Goal: Check status: Check status

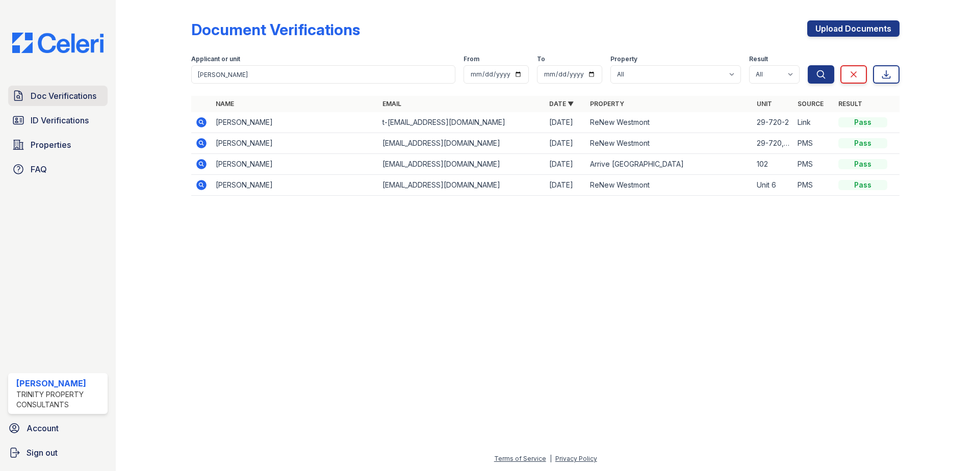
click at [62, 102] on link "Doc Verifications" at bounding box center [57, 96] width 99 height 20
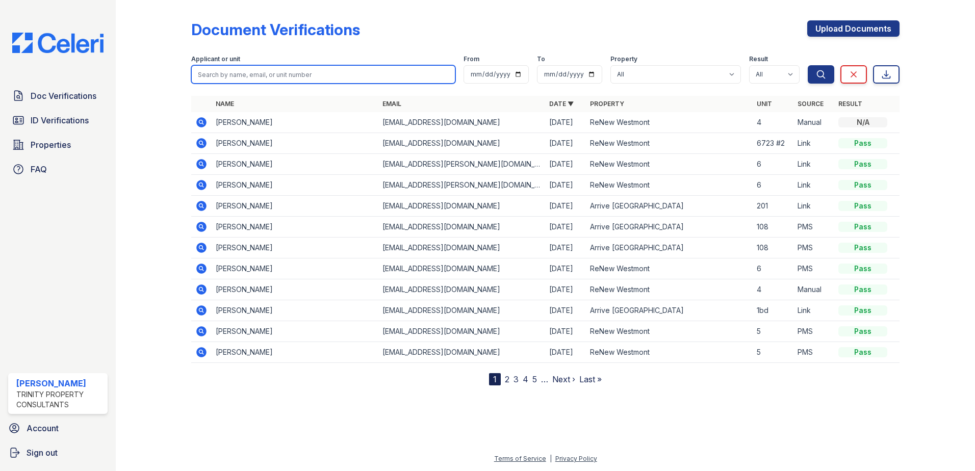
click at [264, 71] on input "search" at bounding box center [323, 74] width 264 height 18
click at [201, 269] on icon at bounding box center [200, 268] width 3 height 3
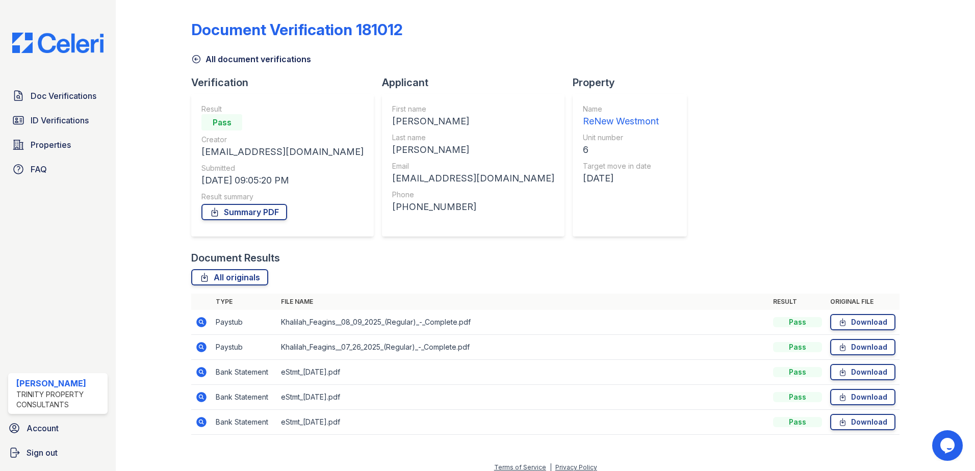
scroll to position [9, 0]
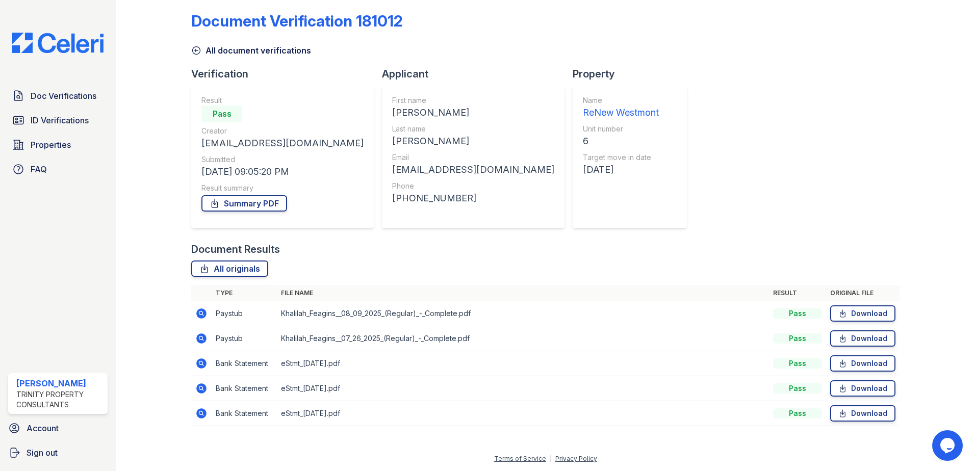
click at [201, 313] on icon at bounding box center [200, 313] width 3 height 3
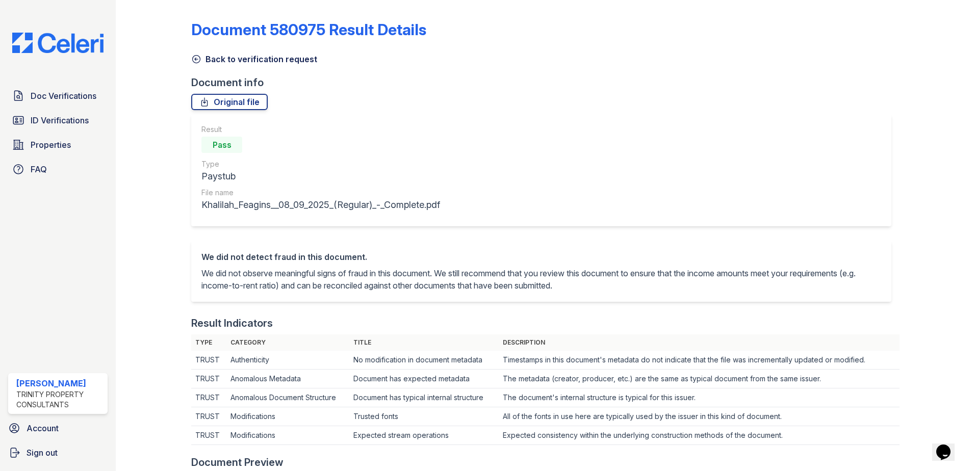
drag, startPoint x: 241, startPoint y: 61, endPoint x: 281, endPoint y: 77, distance: 44.1
click at [240, 61] on link "Back to verification request" at bounding box center [254, 59] width 126 height 12
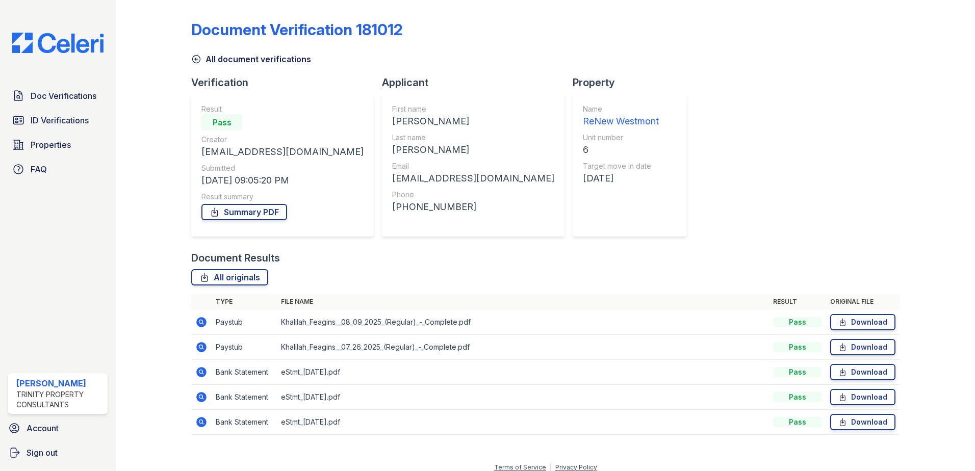
click at [198, 323] on icon at bounding box center [201, 322] width 10 height 10
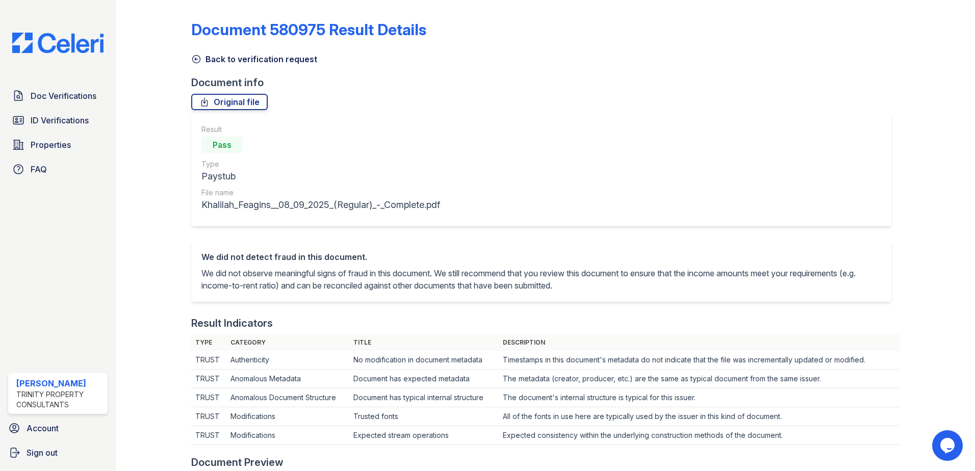
click at [277, 58] on link "Back to verification request" at bounding box center [254, 59] width 126 height 12
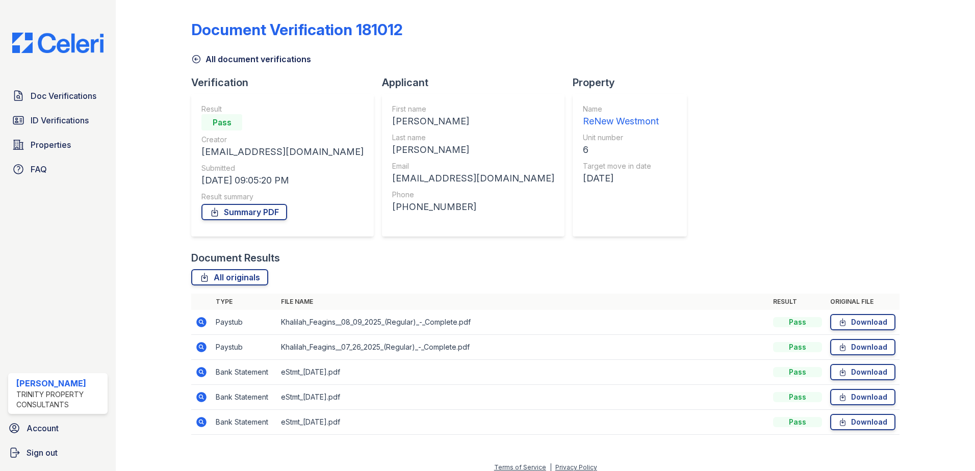
click at [200, 348] on icon at bounding box center [201, 347] width 12 height 12
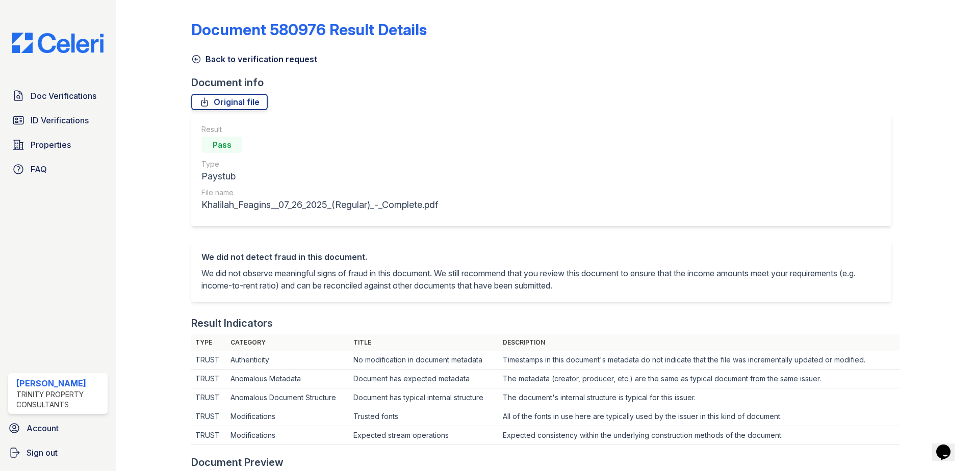
click at [256, 58] on link "Back to verification request" at bounding box center [254, 59] width 126 height 12
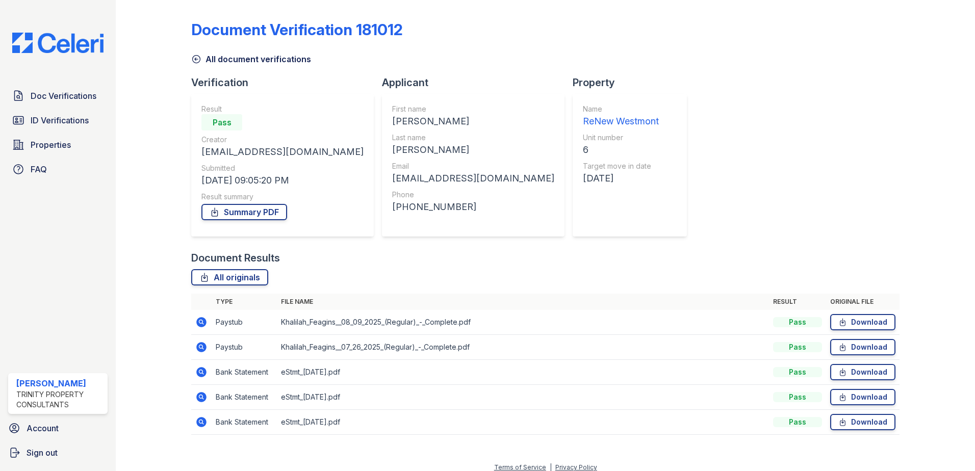
click at [199, 369] on icon at bounding box center [201, 372] width 10 height 10
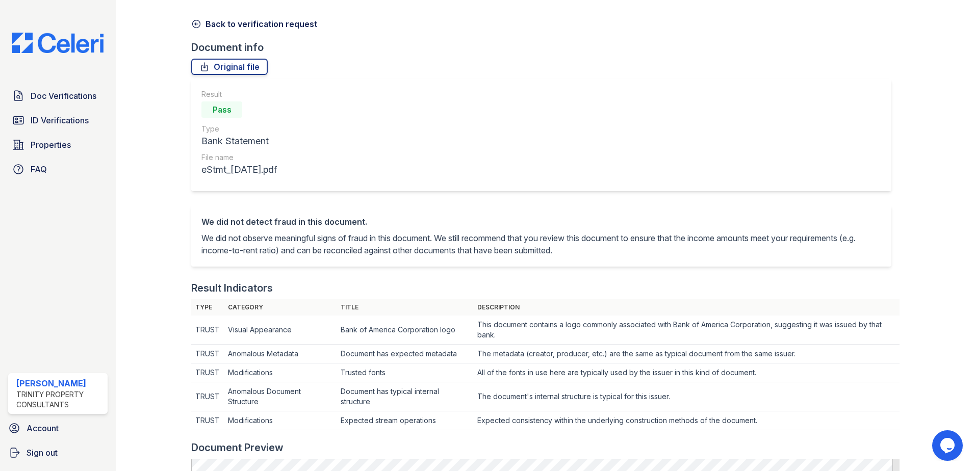
scroll to position [51, 0]
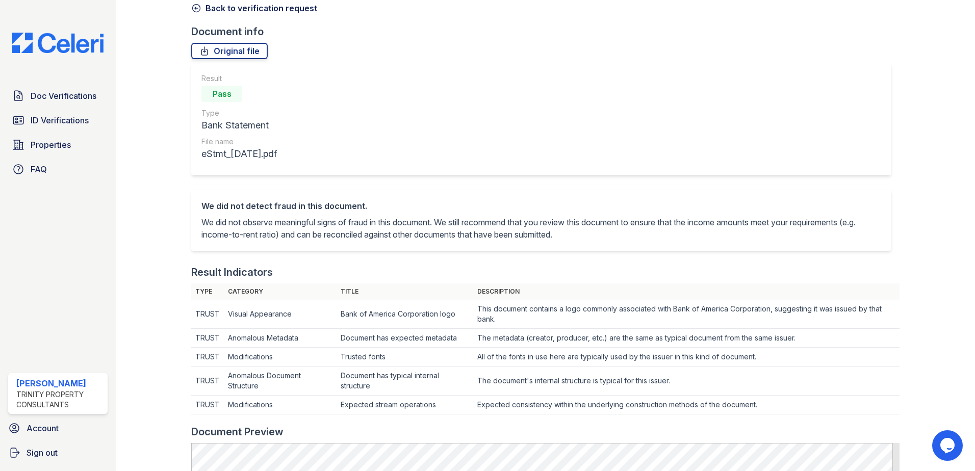
click at [260, 12] on link "Back to verification request" at bounding box center [254, 8] width 126 height 12
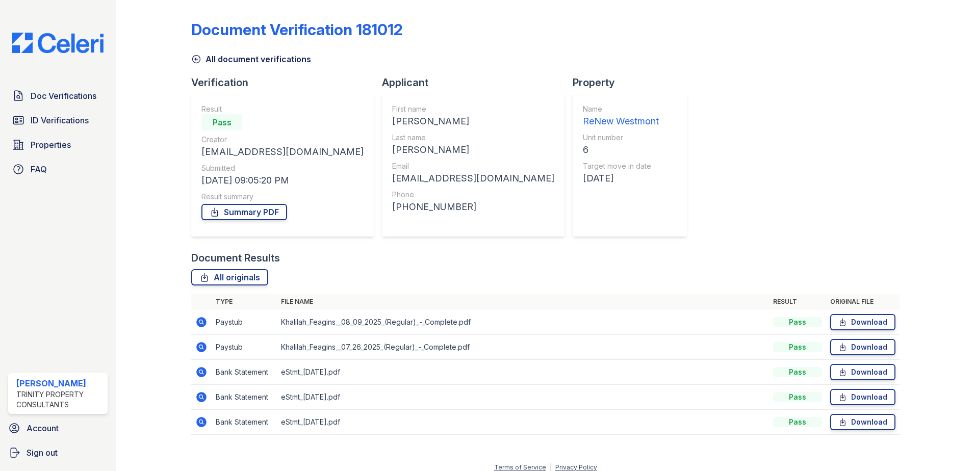
click at [198, 422] on icon at bounding box center [201, 422] width 12 height 12
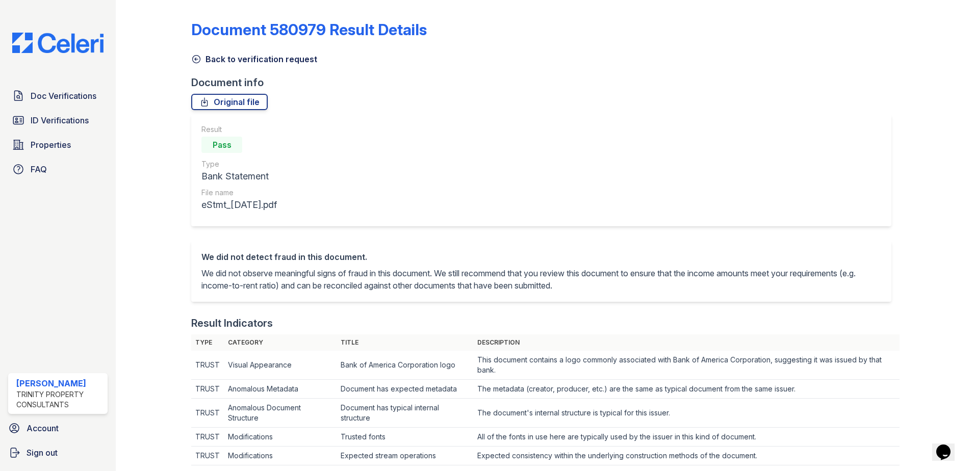
click at [238, 64] on link "Back to verification request" at bounding box center [254, 59] width 126 height 12
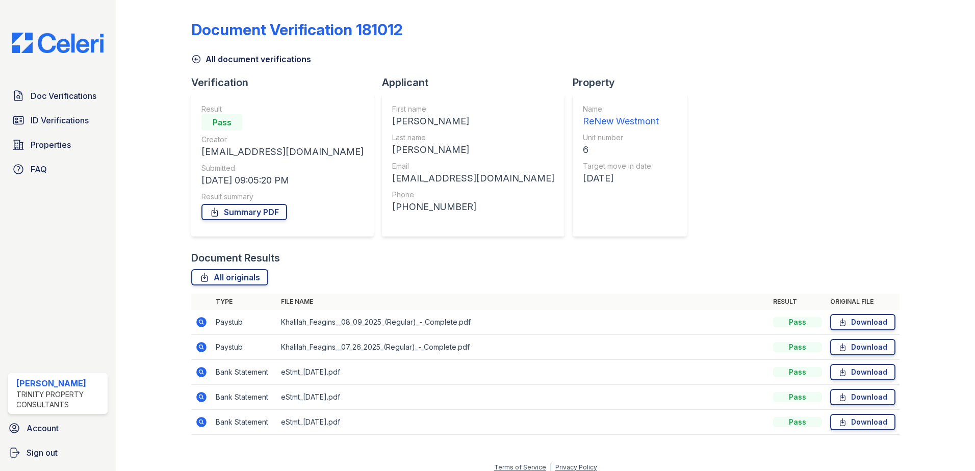
click at [199, 399] on icon at bounding box center [201, 397] width 10 height 10
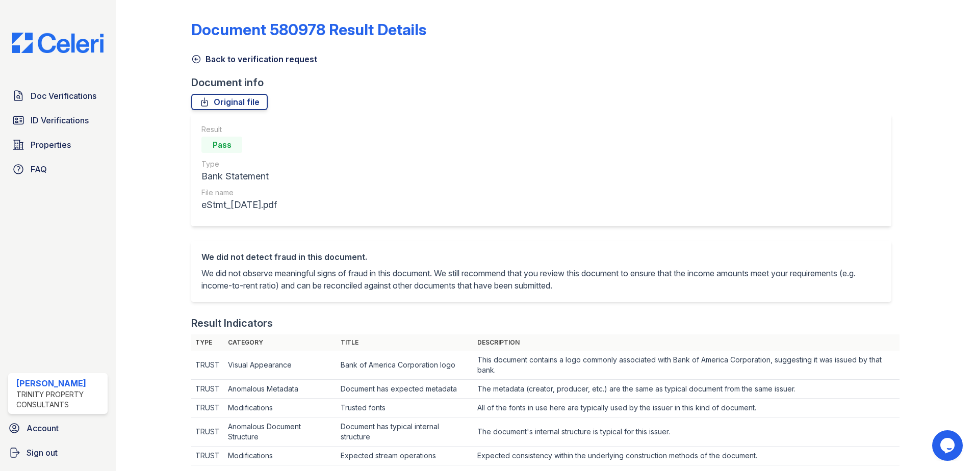
drag, startPoint x: 237, startPoint y: 62, endPoint x: 255, endPoint y: 60, distance: 18.5
click at [237, 61] on link "Back to verification request" at bounding box center [254, 59] width 126 height 12
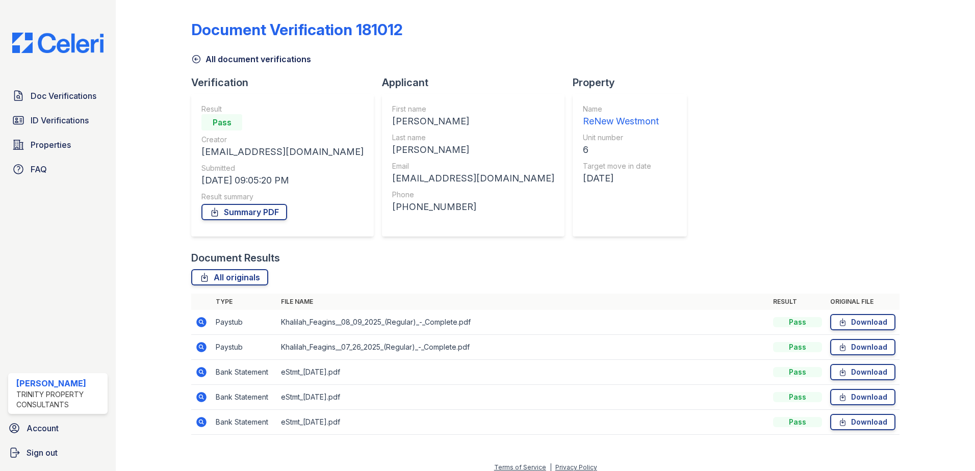
click at [199, 346] on icon at bounding box center [201, 347] width 12 height 12
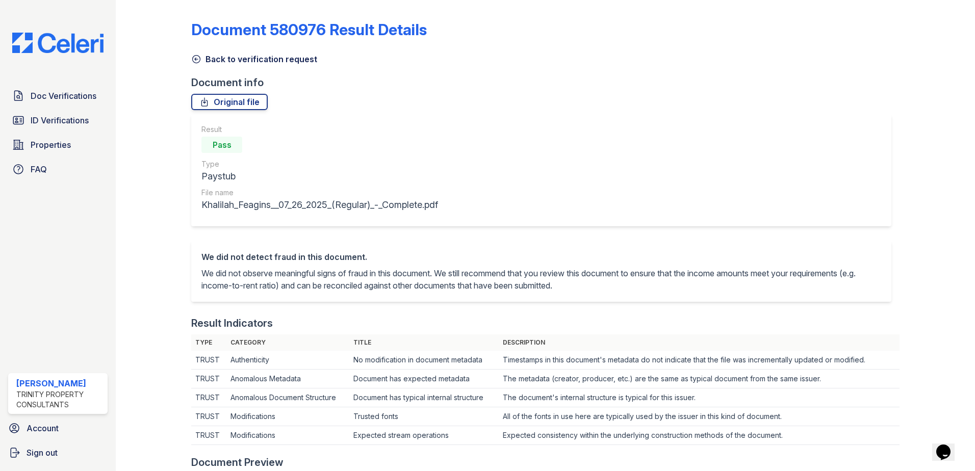
click at [215, 62] on link "Back to verification request" at bounding box center [254, 59] width 126 height 12
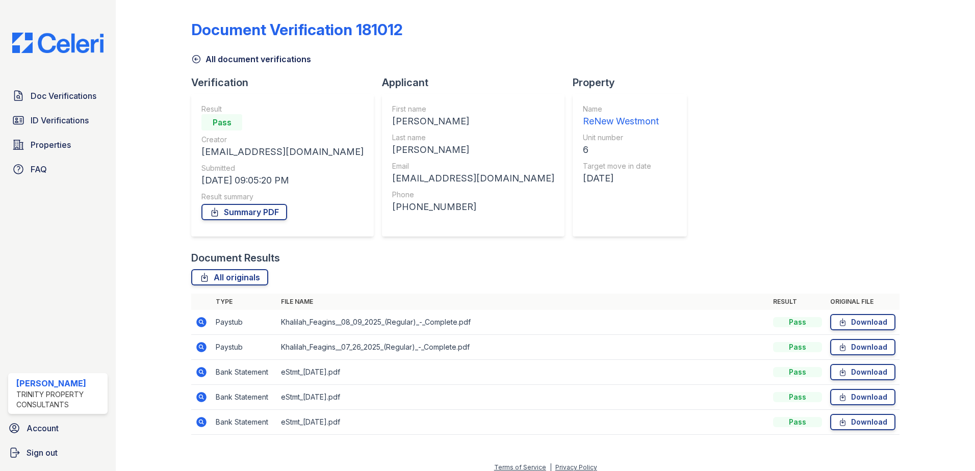
click at [243, 63] on link "All document verifications" at bounding box center [251, 59] width 120 height 12
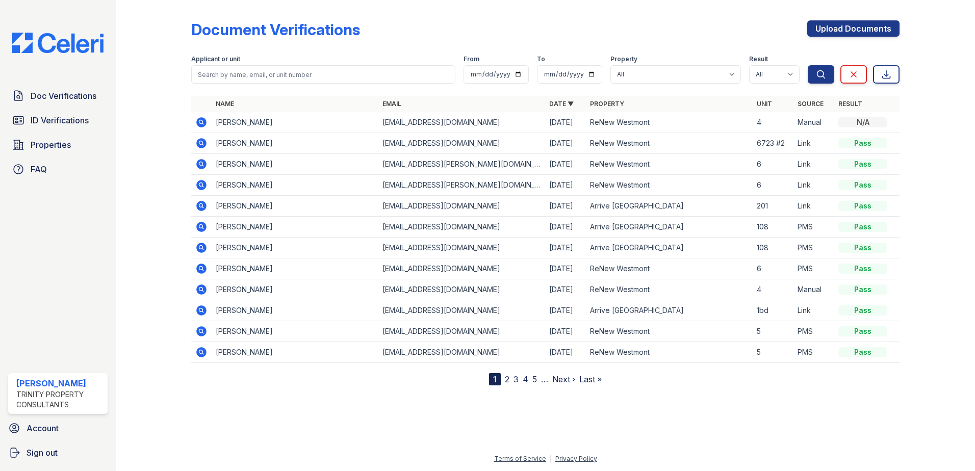
click at [200, 165] on icon at bounding box center [201, 164] width 12 height 12
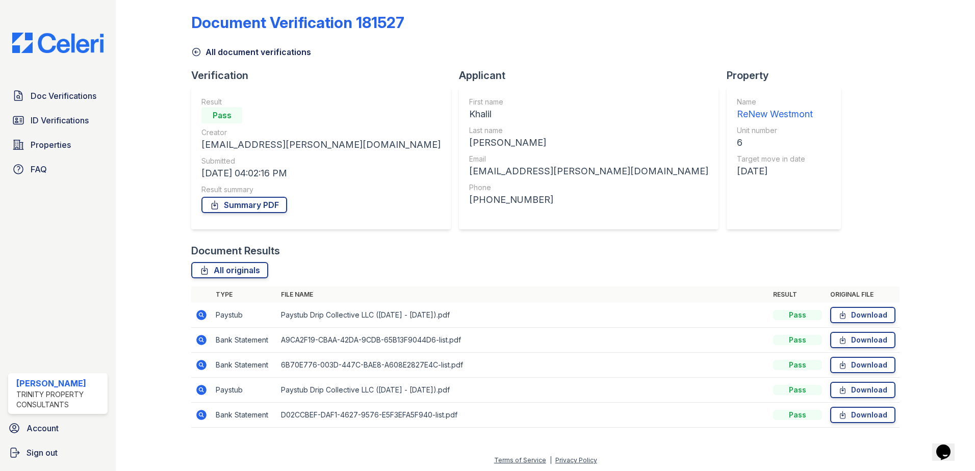
scroll to position [9, 0]
click at [197, 314] on icon at bounding box center [201, 313] width 10 height 10
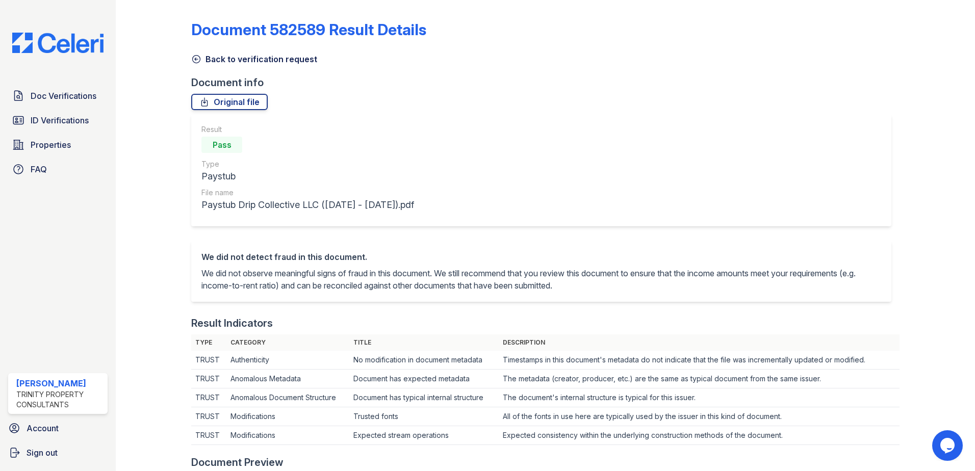
click at [235, 60] on link "Back to verification request" at bounding box center [254, 59] width 126 height 12
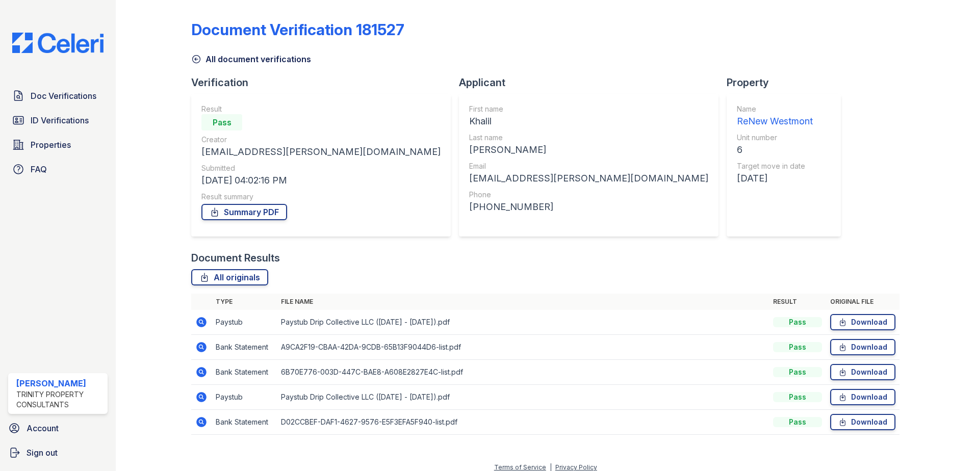
click at [201, 398] on icon at bounding box center [201, 397] width 12 height 12
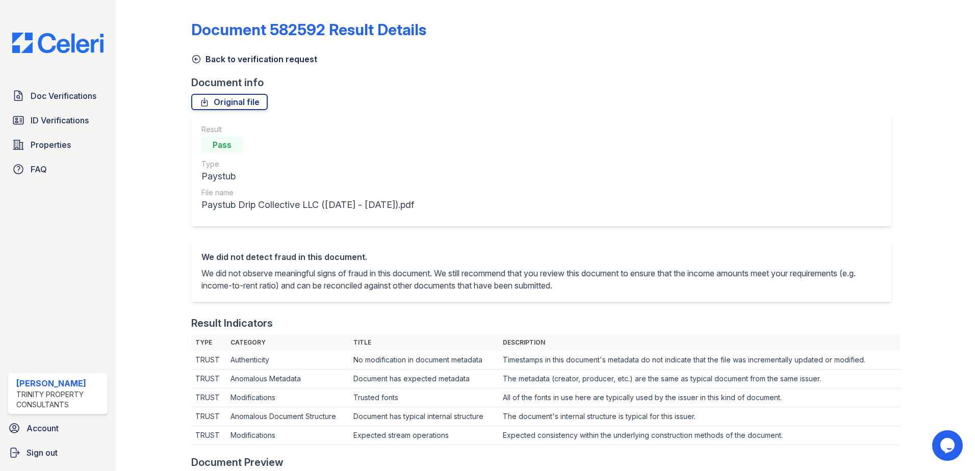
click at [261, 62] on link "Back to verification request" at bounding box center [254, 59] width 126 height 12
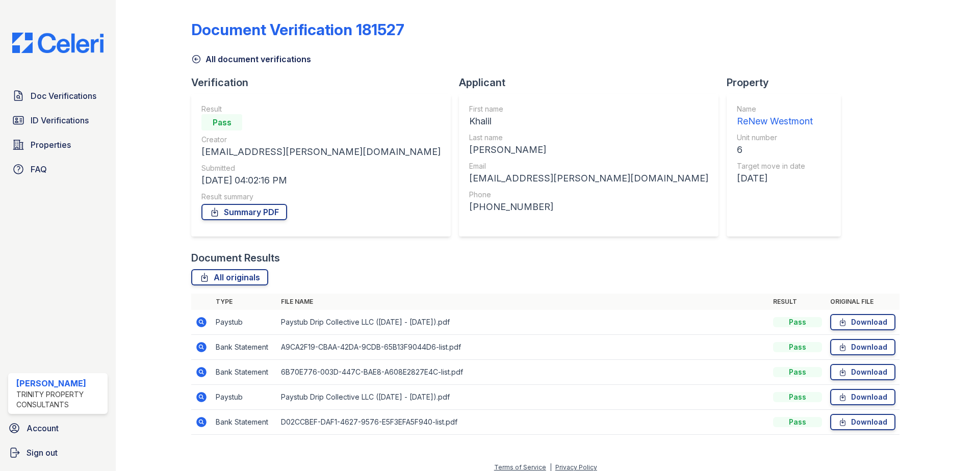
click at [200, 349] on icon at bounding box center [201, 347] width 10 height 10
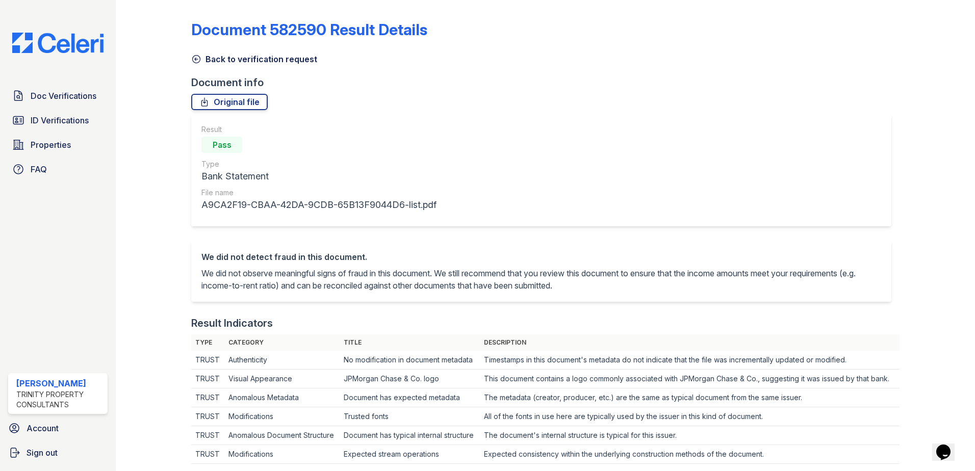
click at [233, 60] on link "Back to verification request" at bounding box center [254, 59] width 126 height 12
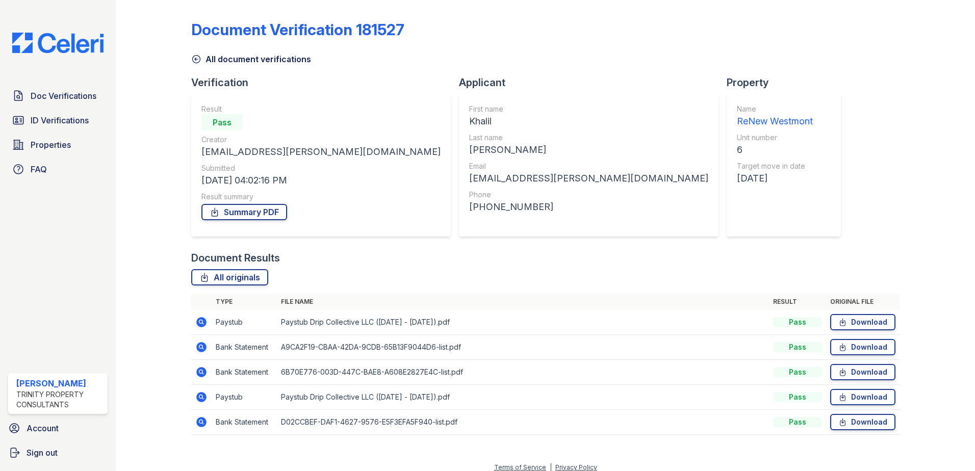
click at [202, 320] on icon at bounding box center [201, 322] width 10 height 10
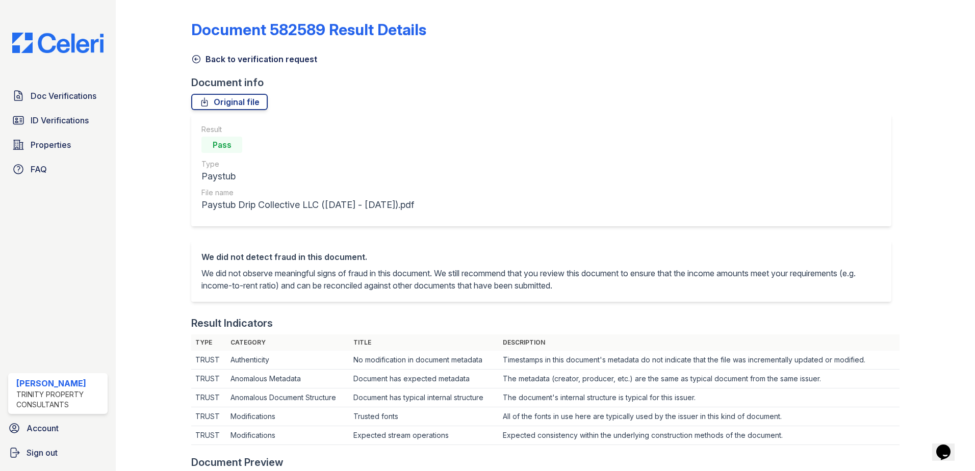
click at [210, 58] on link "Back to verification request" at bounding box center [254, 59] width 126 height 12
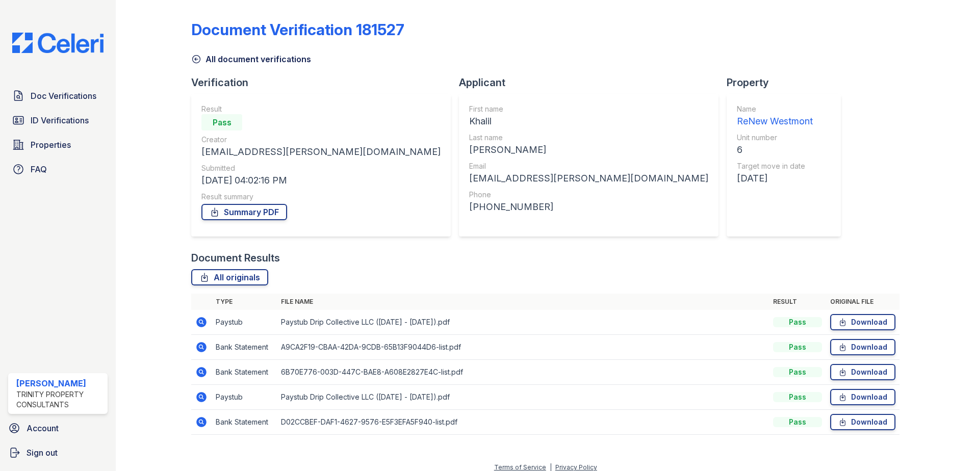
click at [199, 396] on icon at bounding box center [201, 397] width 12 height 12
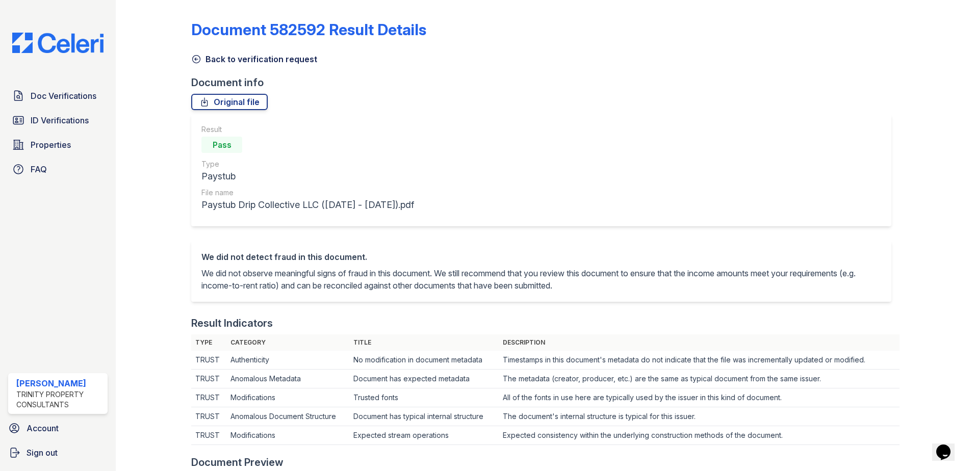
click at [246, 61] on link "Back to verification request" at bounding box center [254, 59] width 126 height 12
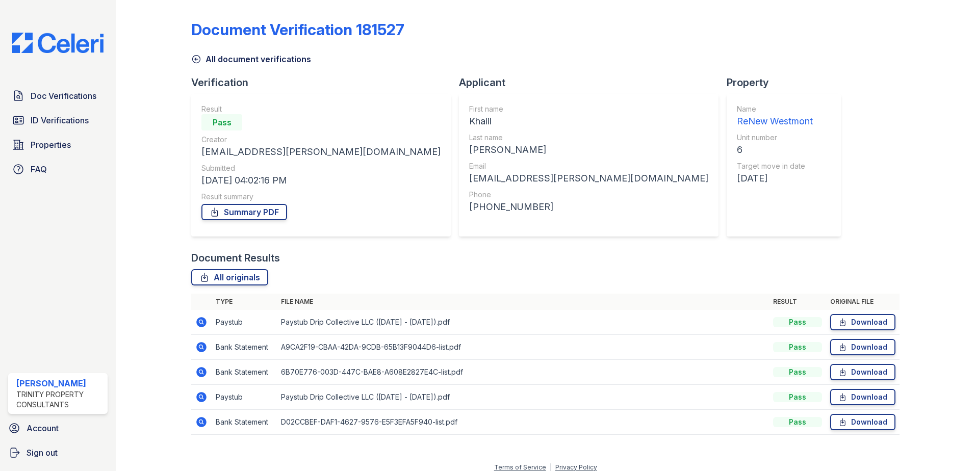
click at [203, 348] on icon at bounding box center [201, 347] width 10 height 10
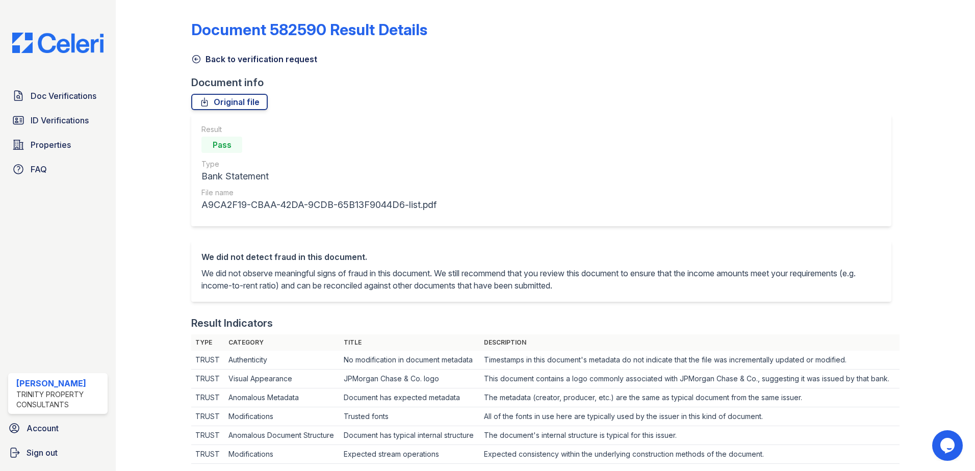
click at [239, 59] on link "Back to verification request" at bounding box center [254, 59] width 126 height 12
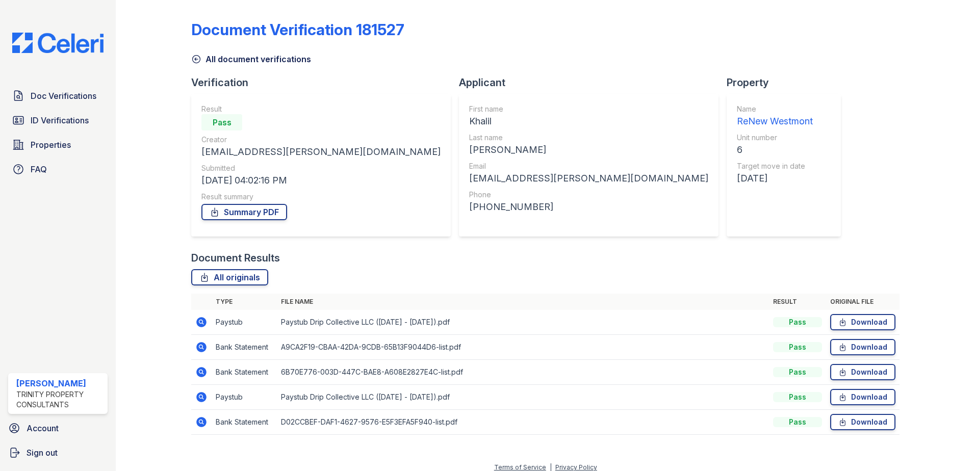
click at [199, 374] on icon at bounding box center [201, 372] width 10 height 10
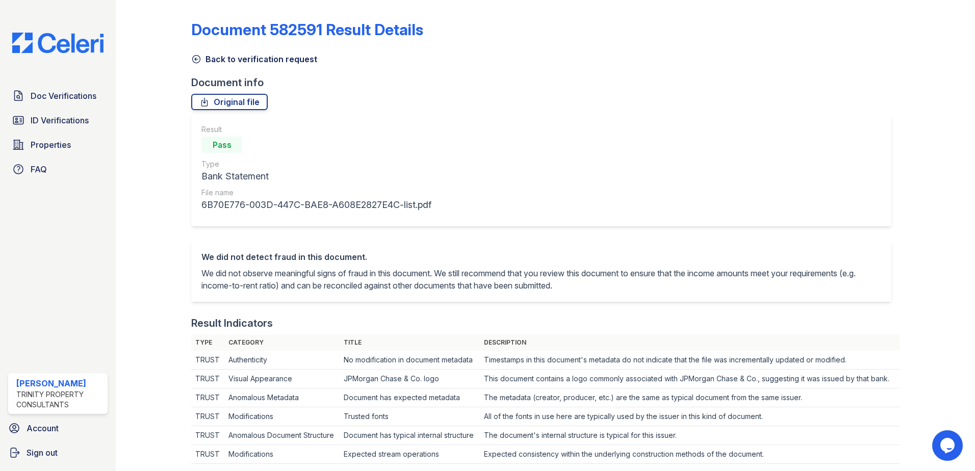
click at [217, 58] on link "Back to verification request" at bounding box center [254, 59] width 126 height 12
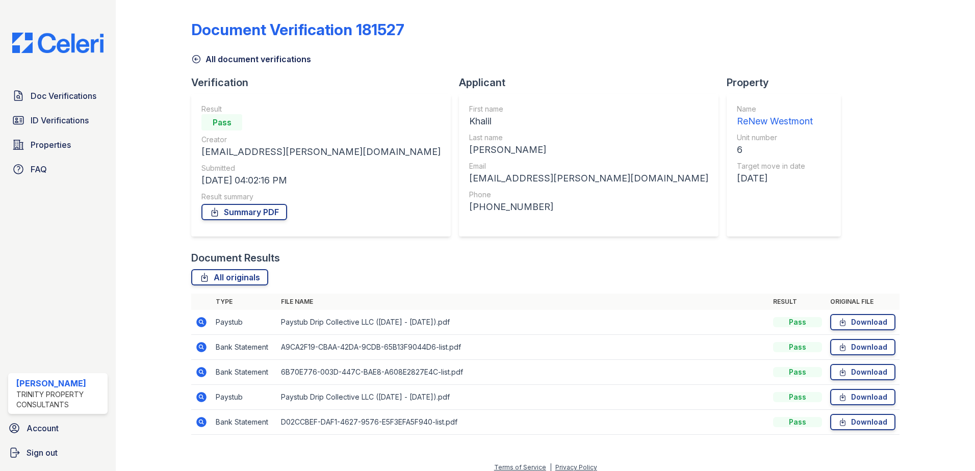
click at [199, 421] on icon at bounding box center [201, 422] width 12 height 12
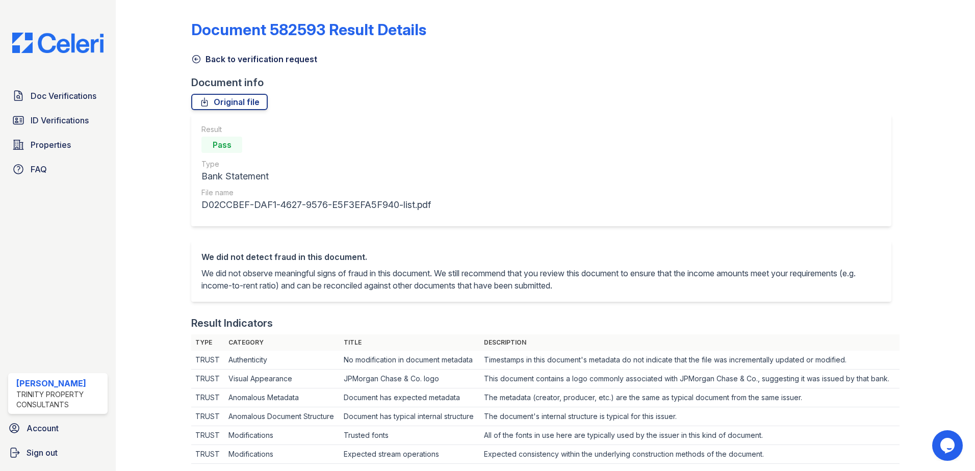
drag, startPoint x: 240, startPoint y: 60, endPoint x: 230, endPoint y: 62, distance: 9.8
click at [240, 60] on link "Back to verification request" at bounding box center [254, 59] width 126 height 12
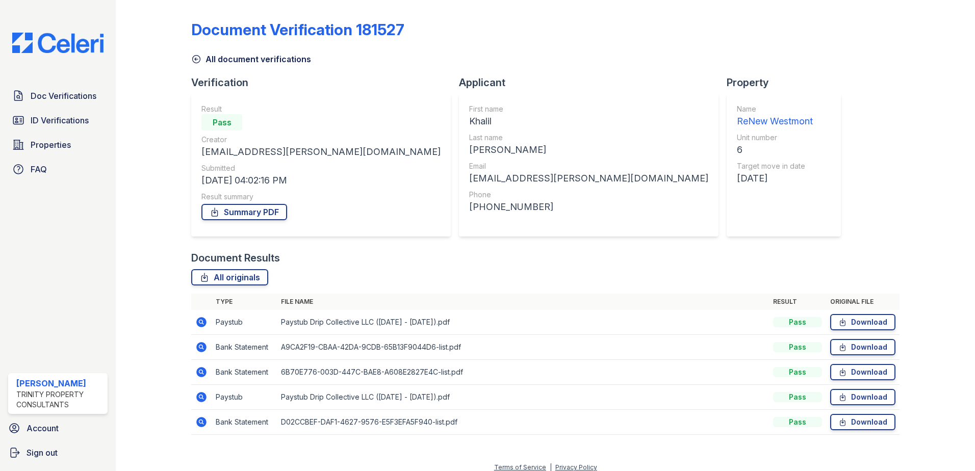
click at [241, 60] on link "All document verifications" at bounding box center [251, 59] width 120 height 12
